Goal: Check status: Check status

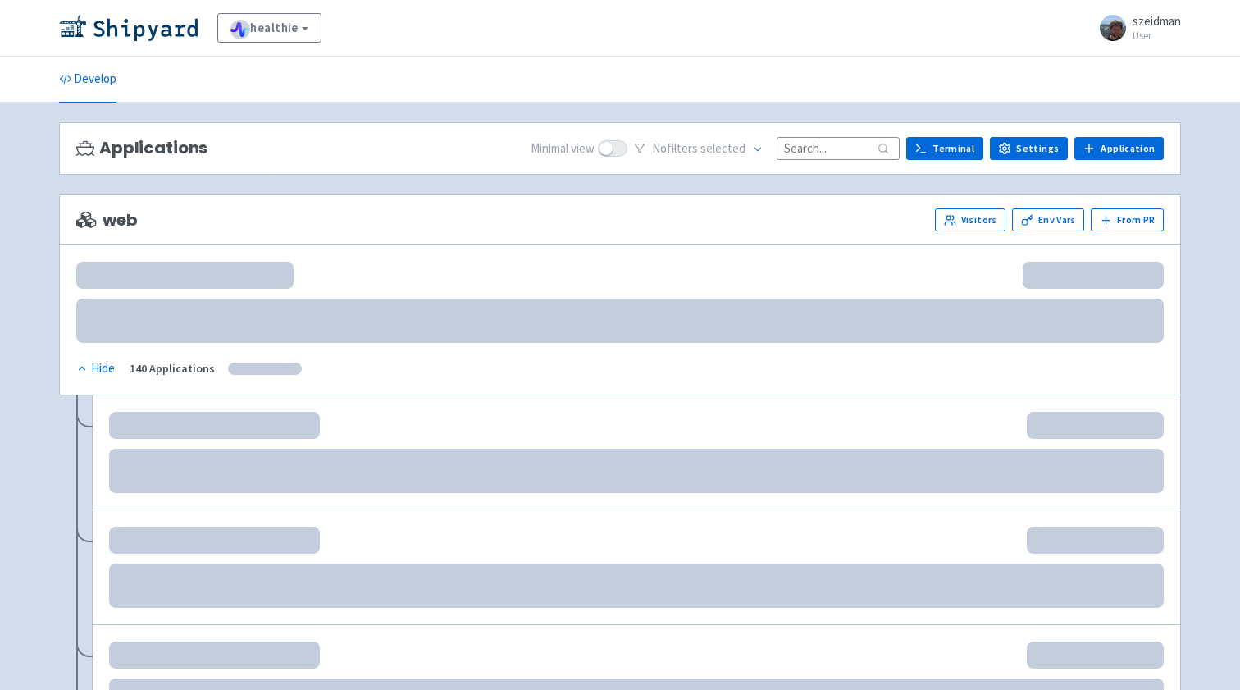
click at [863, 148] on input at bounding box center [838, 148] width 123 height 22
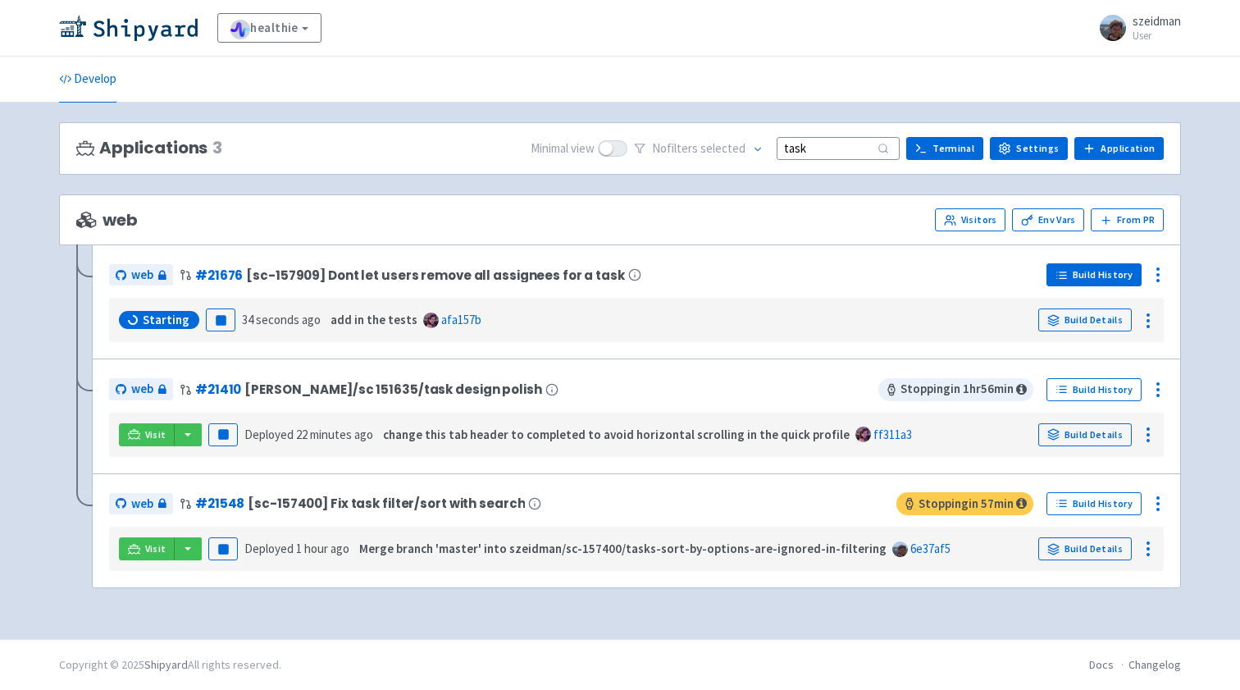
type input "task"
click at [1068, 277] on icon at bounding box center [1062, 275] width 12 height 12
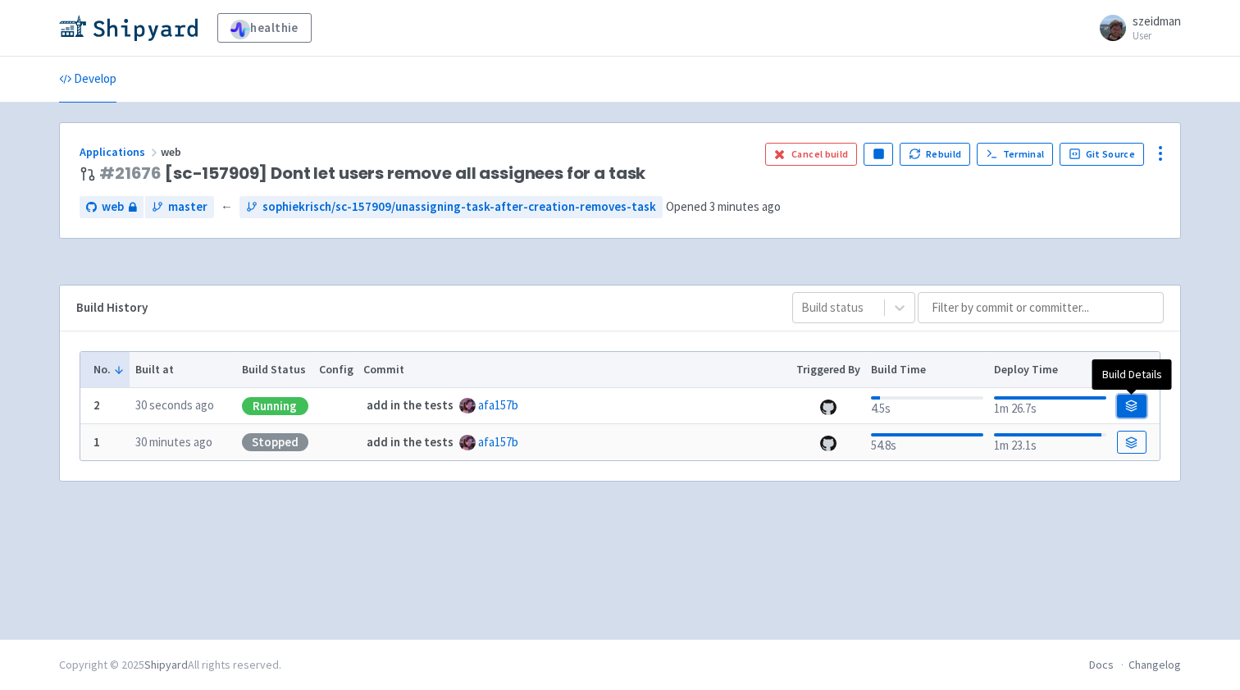
click at [1135, 408] on icon at bounding box center [1132, 406] width 12 height 12
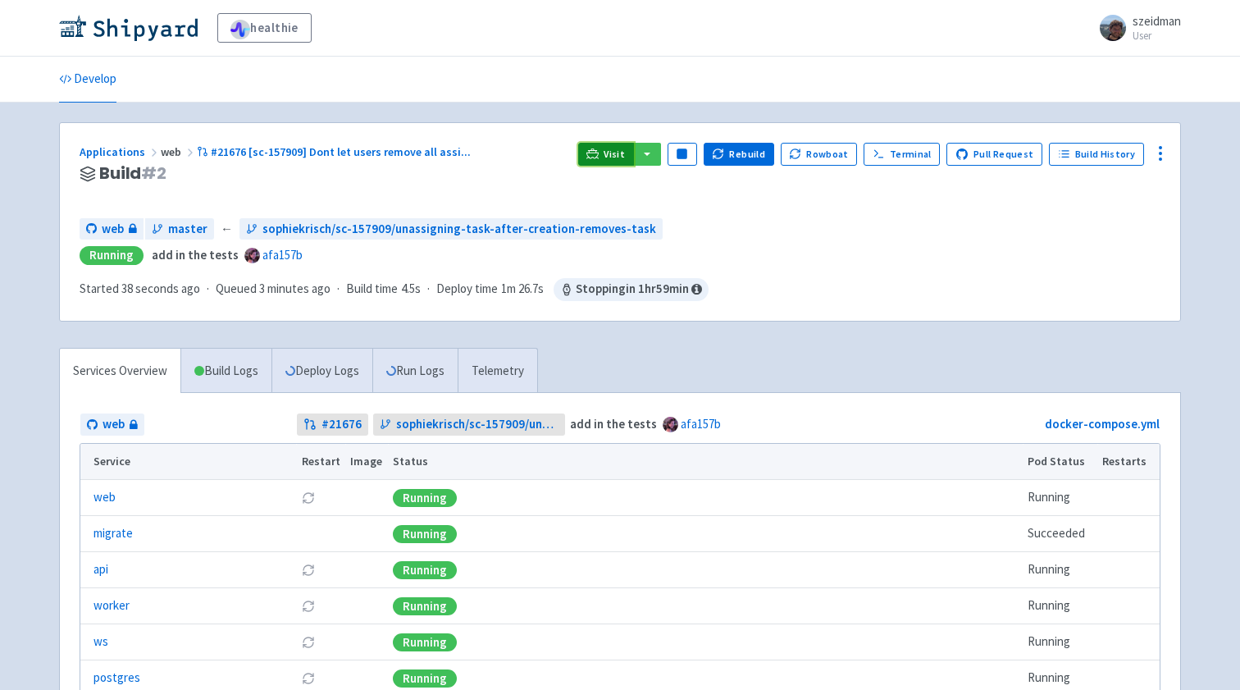
click at [619, 161] on link "Visit" at bounding box center [606, 154] width 56 height 23
